Goal: Information Seeking & Learning: Check status

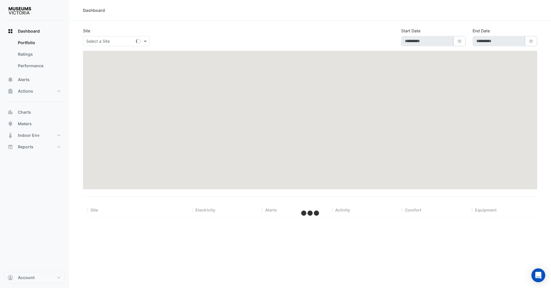
type input "**********"
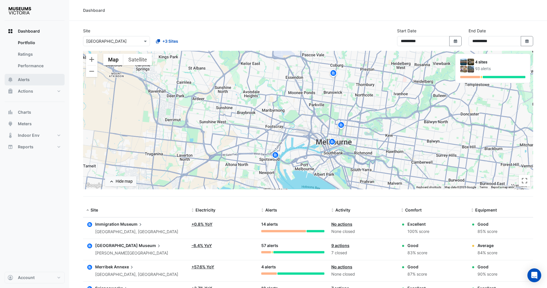
click at [36, 83] on button "Alerts" at bounding box center [35, 80] width 60 height 12
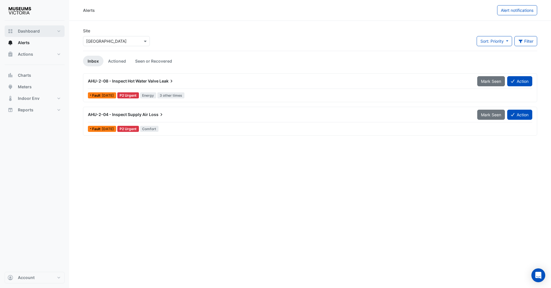
click at [30, 31] on span "Dashboard" at bounding box center [29, 31] width 22 height 6
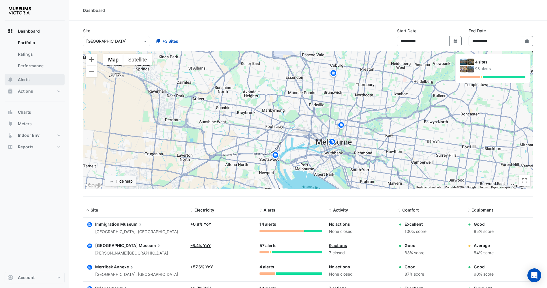
click at [33, 77] on button "Alerts" at bounding box center [35, 80] width 60 height 12
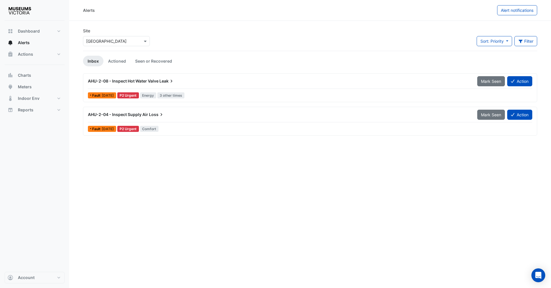
click at [218, 35] on div "Site × [GEOGRAPHIC_DATA] Sort: Priority Priority Updated Filter Title Priority …" at bounding box center [310, 39] width 461 height 23
click at [107, 82] on span "AHU-2-08 - Inspect Hot Water Valve" at bounding box center [123, 80] width 71 height 5
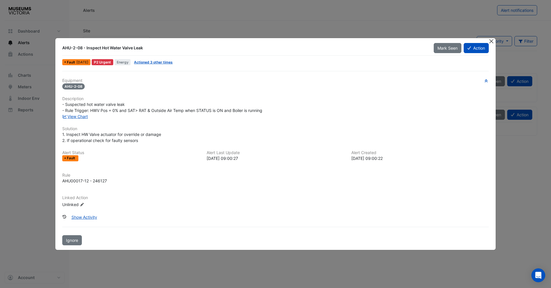
click at [491, 40] on button "Close" at bounding box center [491, 41] width 6 height 6
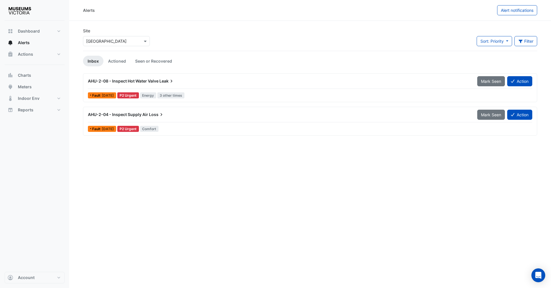
click at [123, 109] on div "AHU-2-04 - Inspect Supply Air Loss Mark Seen Action Fault [DATE] P2 Urgent [GEO…" at bounding box center [310, 121] width 454 height 29
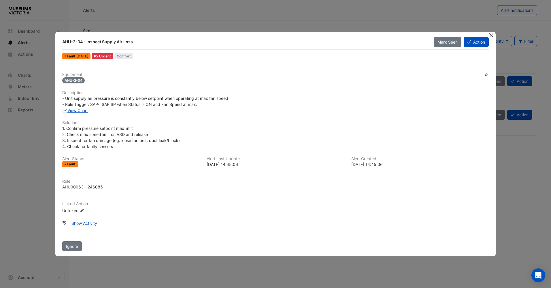
click at [491, 37] on button "Close" at bounding box center [491, 35] width 6 height 6
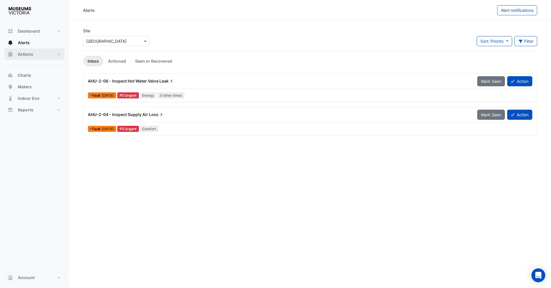
click at [18, 56] on span "Actions" at bounding box center [25, 54] width 15 height 6
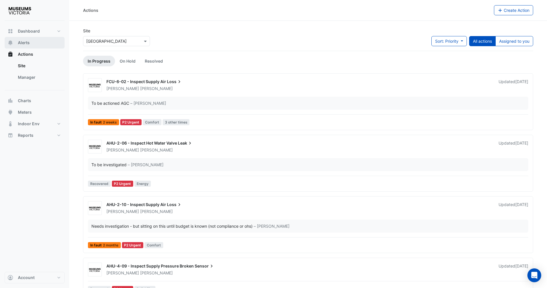
click at [22, 42] on span "Alerts" at bounding box center [24, 43] width 12 height 6
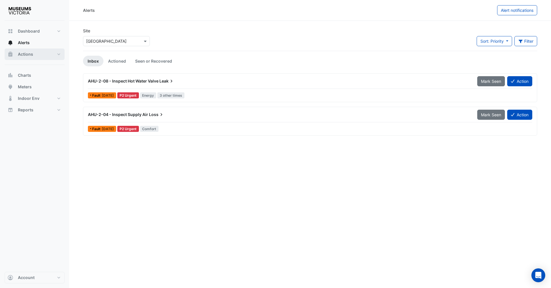
click at [30, 54] on span "Actions" at bounding box center [25, 54] width 15 height 6
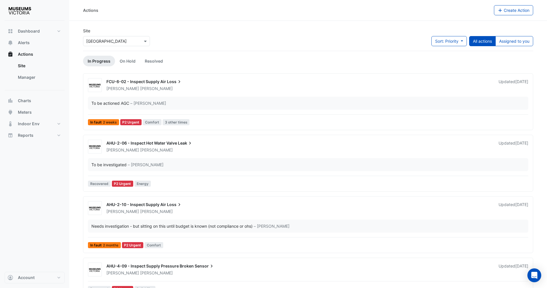
click at [36, 42] on button "Alerts" at bounding box center [35, 43] width 60 height 12
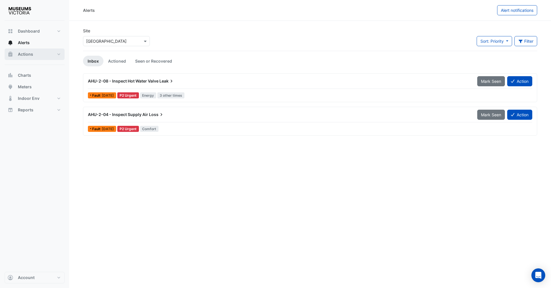
click at [33, 58] on button "Actions" at bounding box center [35, 54] width 60 height 12
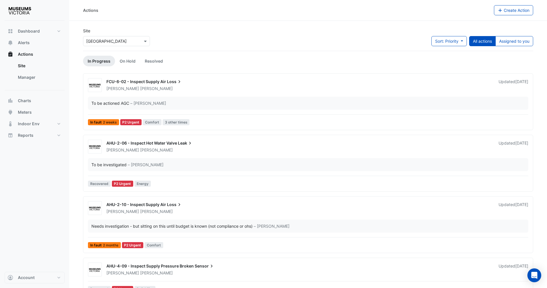
click at [244, 38] on div "Site × [GEOGRAPHIC_DATA] Sort: Priority Priority Updated All actions Assigned t…" at bounding box center [308, 39] width 457 height 23
click at [36, 67] on link "Site" at bounding box center [38, 66] width 51 height 12
click at [31, 74] on link "Manager" at bounding box center [38, 77] width 51 height 12
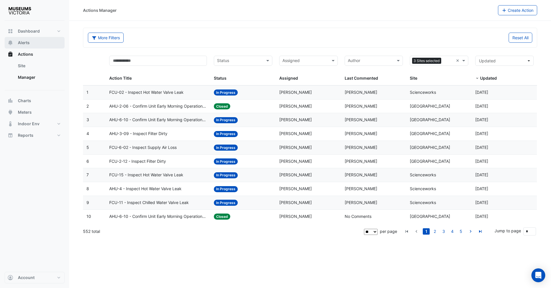
click at [26, 45] on span "Alerts" at bounding box center [24, 43] width 12 height 6
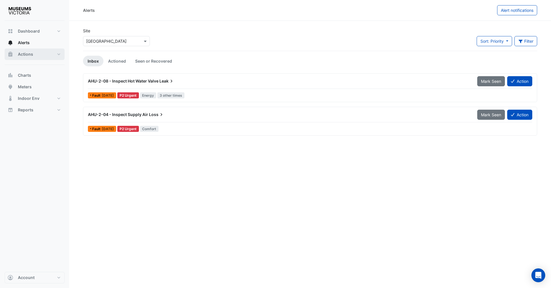
click at [27, 52] on span "Actions" at bounding box center [25, 54] width 15 height 6
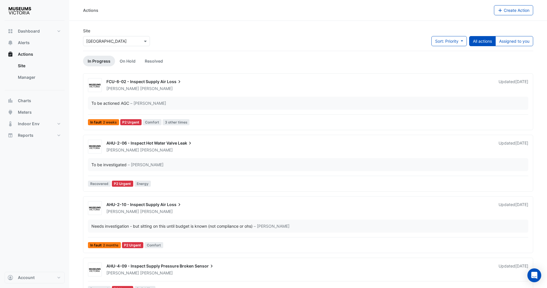
click at [27, 49] on button "Actions" at bounding box center [35, 54] width 60 height 12
click at [27, 44] on span "Alerts" at bounding box center [24, 43] width 12 height 6
